Goal: Information Seeking & Learning: Learn about a topic

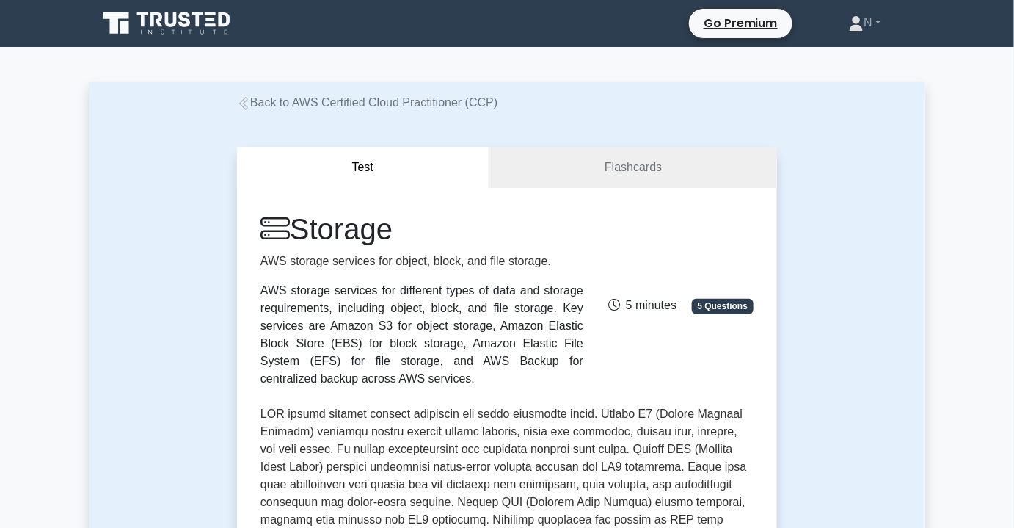
click at [421, 98] on link "Back to AWS Certified Cloud Practitioner (CCP)" at bounding box center [367, 102] width 261 height 12
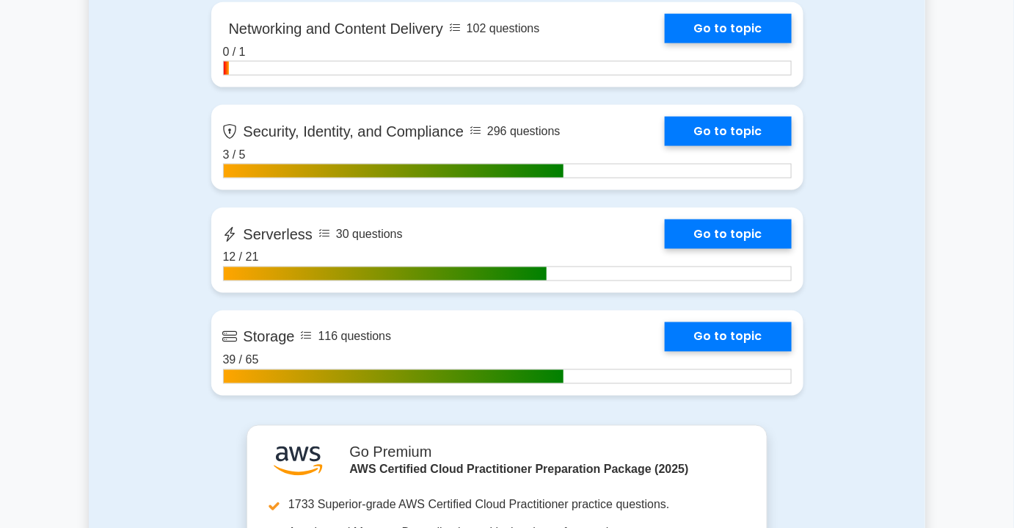
scroll to position [2602, 0]
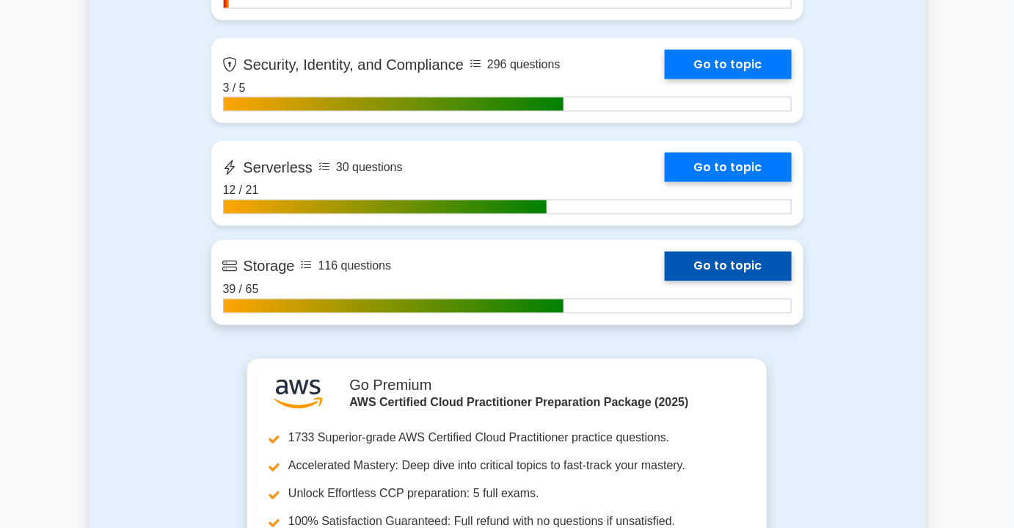
click at [665, 281] on link "Go to topic" at bounding box center [728, 266] width 127 height 29
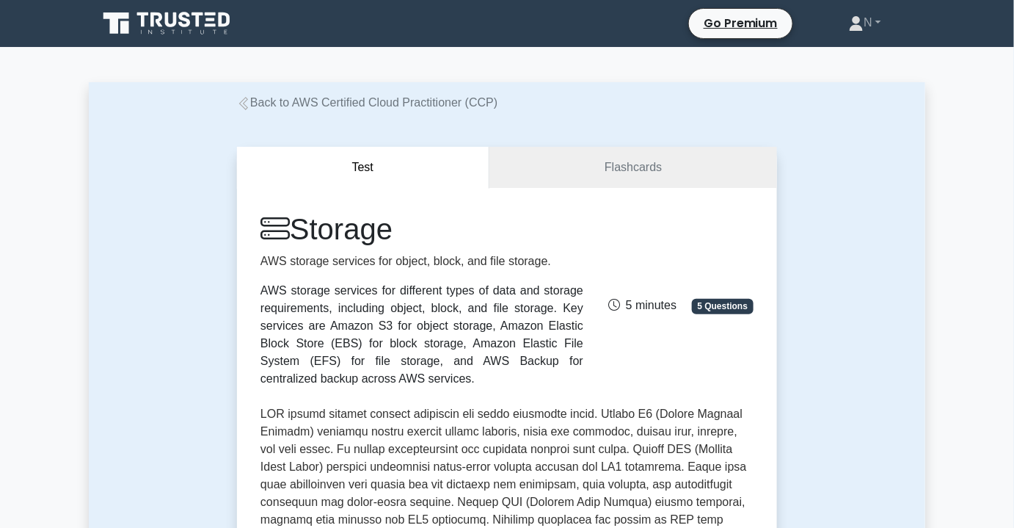
click at [440, 103] on link "Back to AWS Certified Cloud Practitioner (CCP)" at bounding box center [367, 102] width 261 height 12
